Goal: Information Seeking & Learning: Learn about a topic

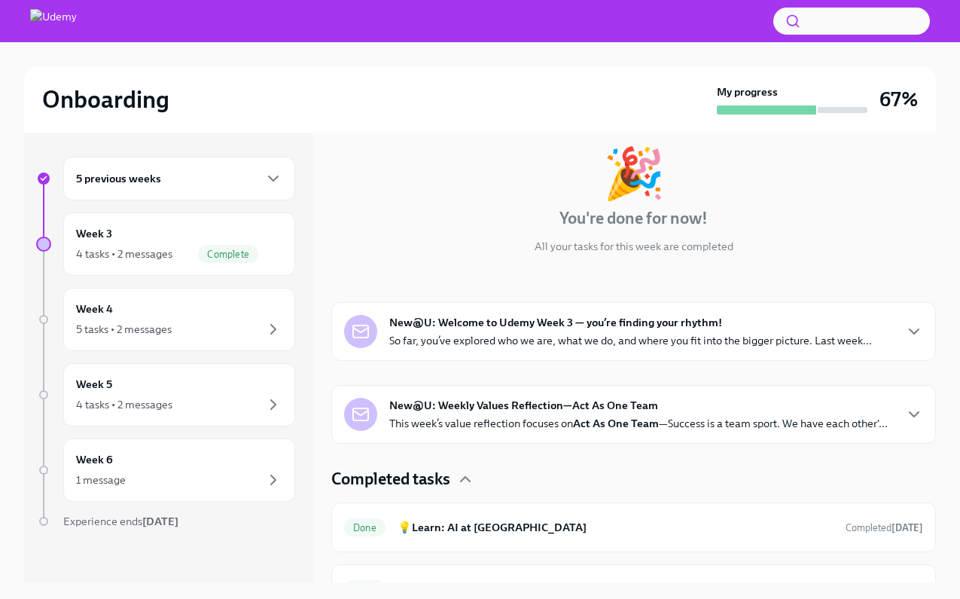
scroll to position [273, 0]
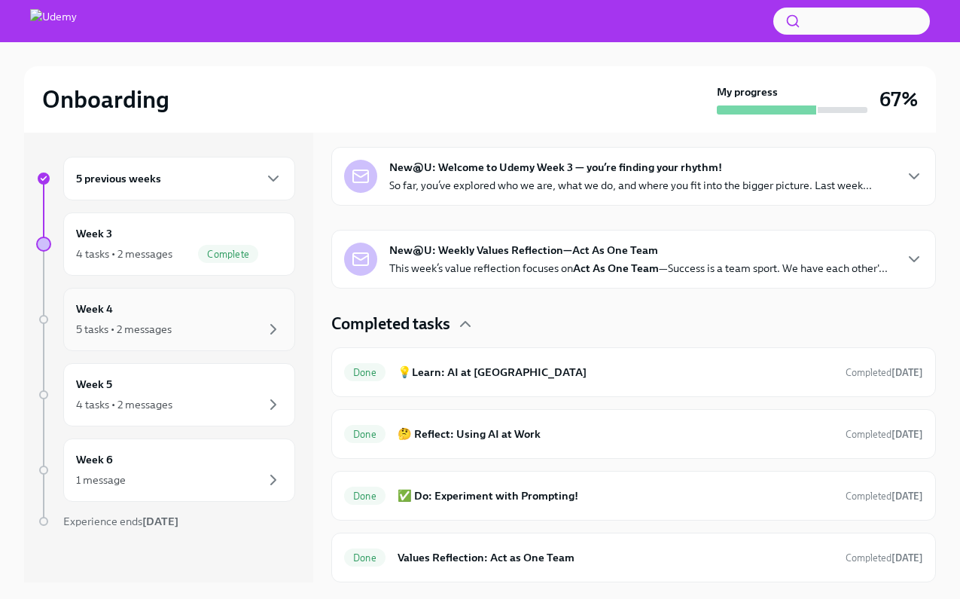
click at [280, 326] on div "Week 4 5 tasks • 2 messages" at bounding box center [179, 319] width 232 height 63
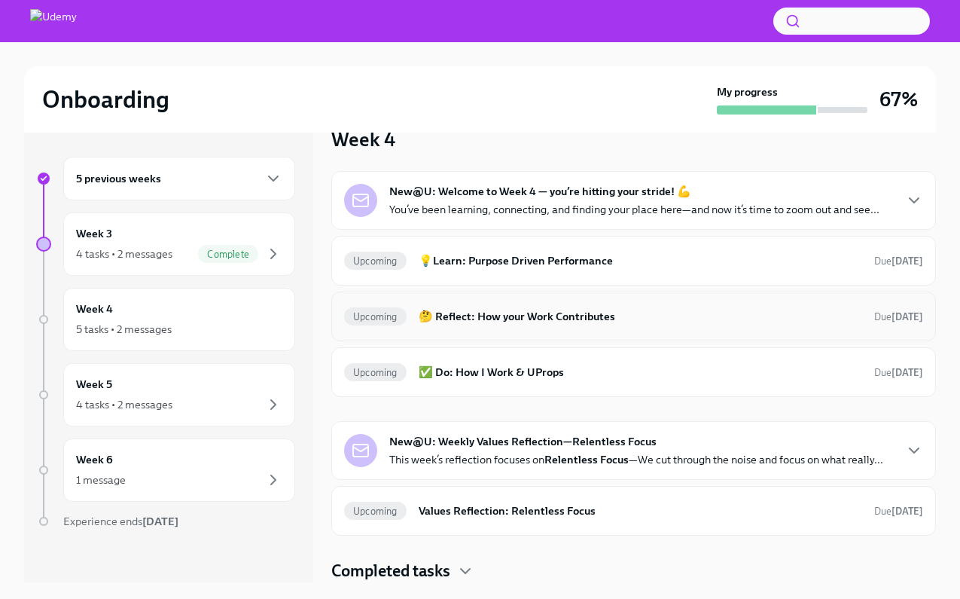
scroll to position [70, 0]
click at [137, 261] on div "4 tasks • 2 messages" at bounding box center [124, 253] width 96 height 15
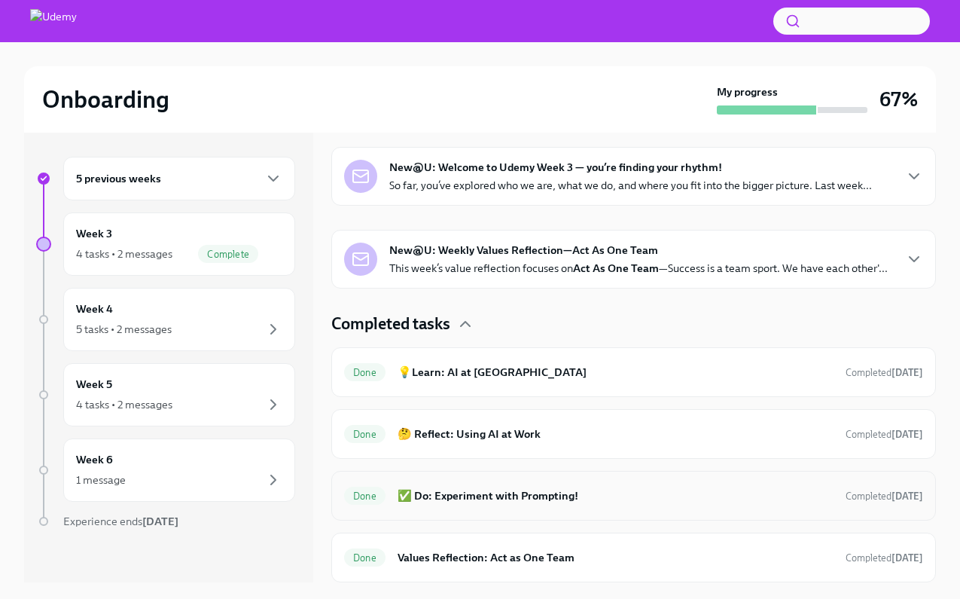
scroll to position [273, 0]
click at [505, 558] on h6 "Values Reflection: Act as One Team" at bounding box center [616, 557] width 436 height 17
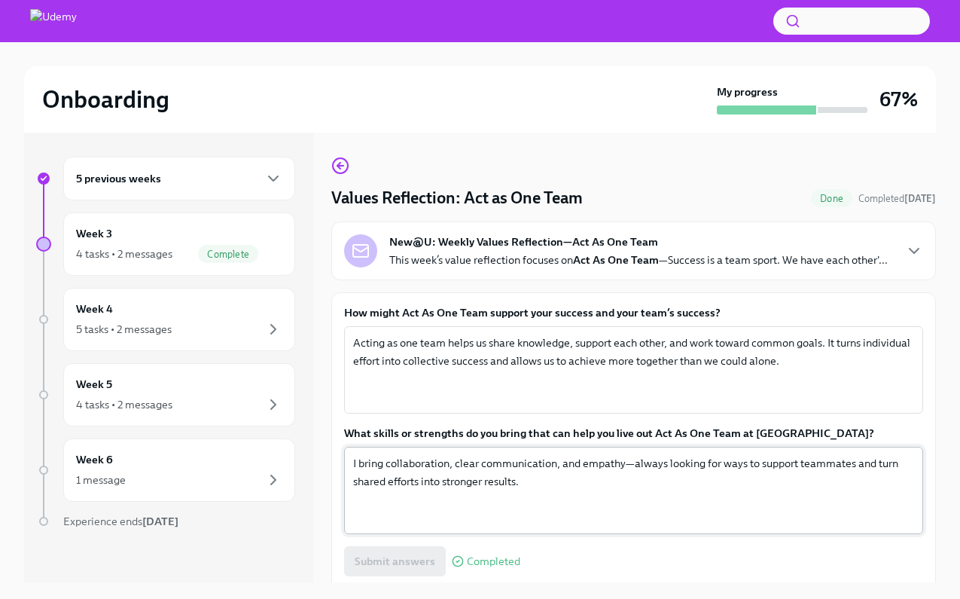
click at [739, 515] on textarea "I bring collaboration, clear communication, and empathy—always looking for ways…" at bounding box center [633, 490] width 561 height 72
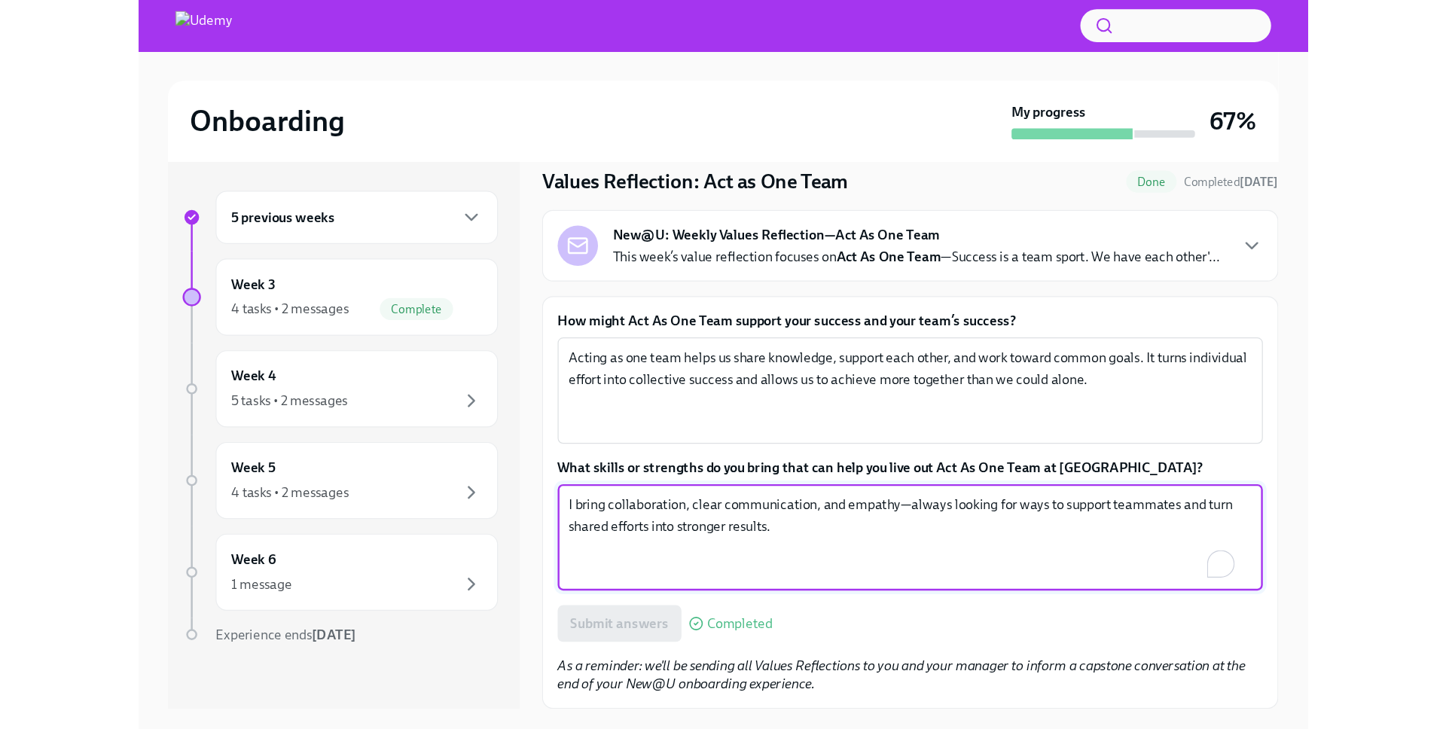
scroll to position [75, 0]
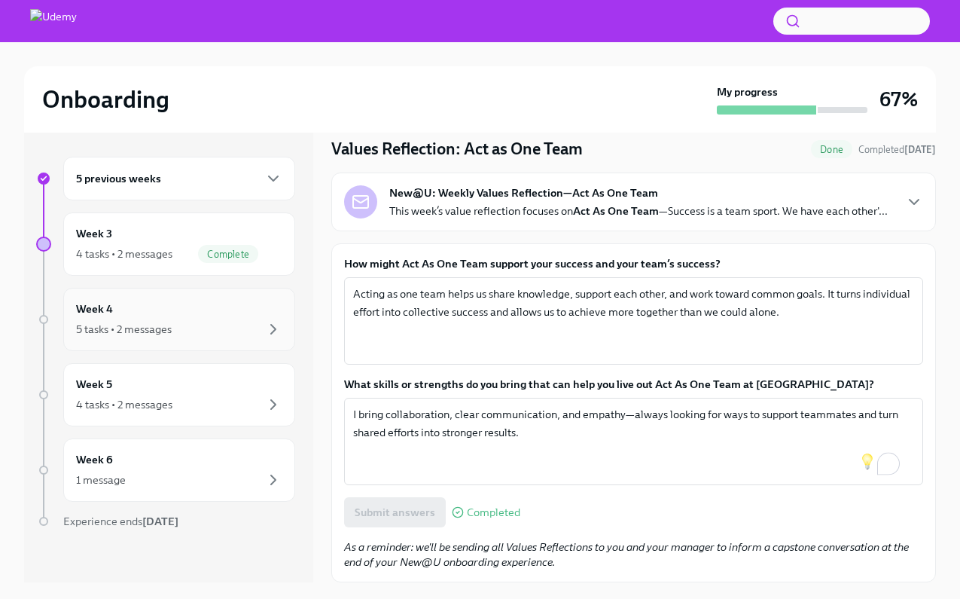
click at [161, 305] on div "Week 4 5 tasks • 2 messages" at bounding box center [179, 319] width 206 height 38
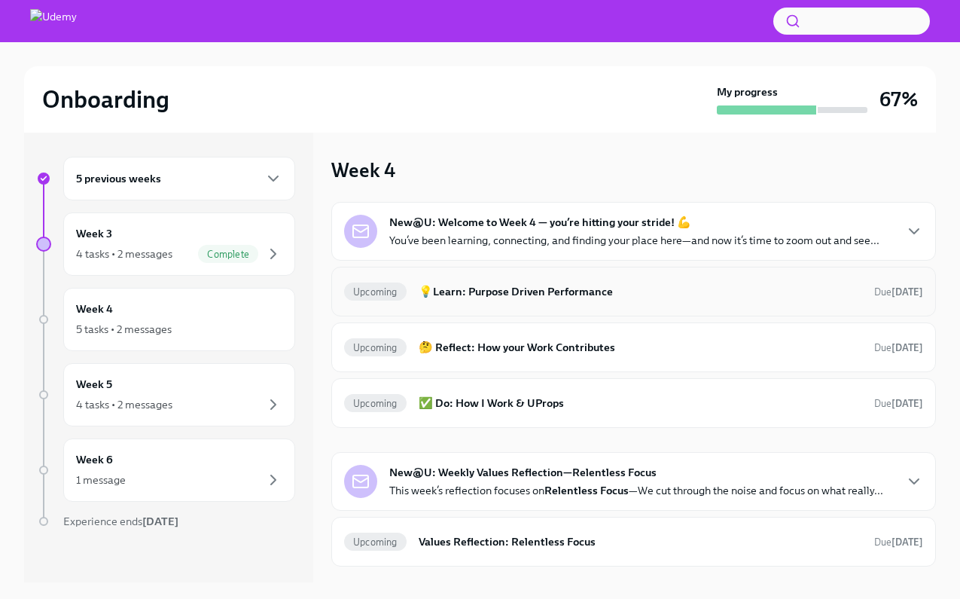
click at [483, 300] on h6 "💡Learn: Purpose Driven Performance" at bounding box center [640, 291] width 443 height 17
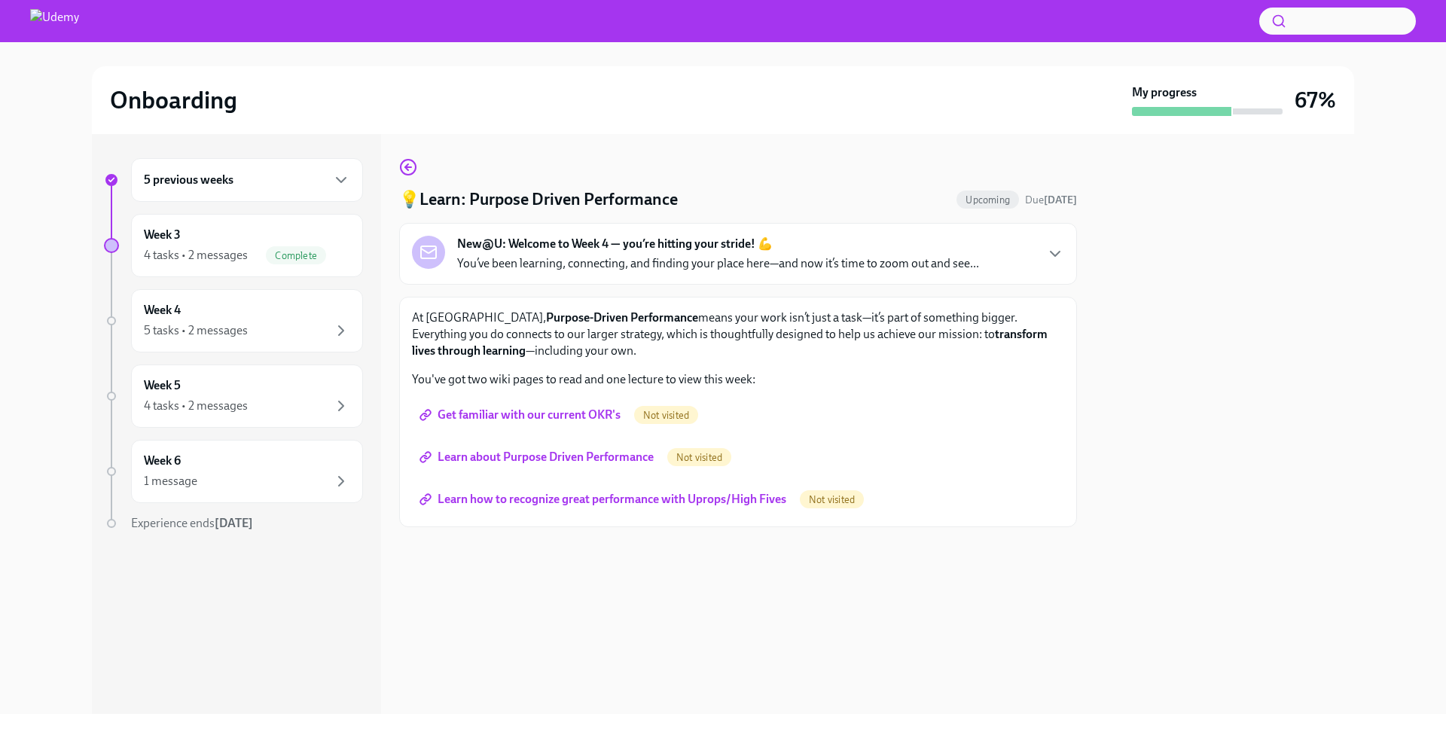
click at [476, 413] on span "Get familiar with our current OKR's" at bounding box center [521, 414] width 198 height 15
click at [557, 459] on span "Learn about Purpose Driven Performance" at bounding box center [537, 457] width 231 height 15
